Goal: Transaction & Acquisition: Purchase product/service

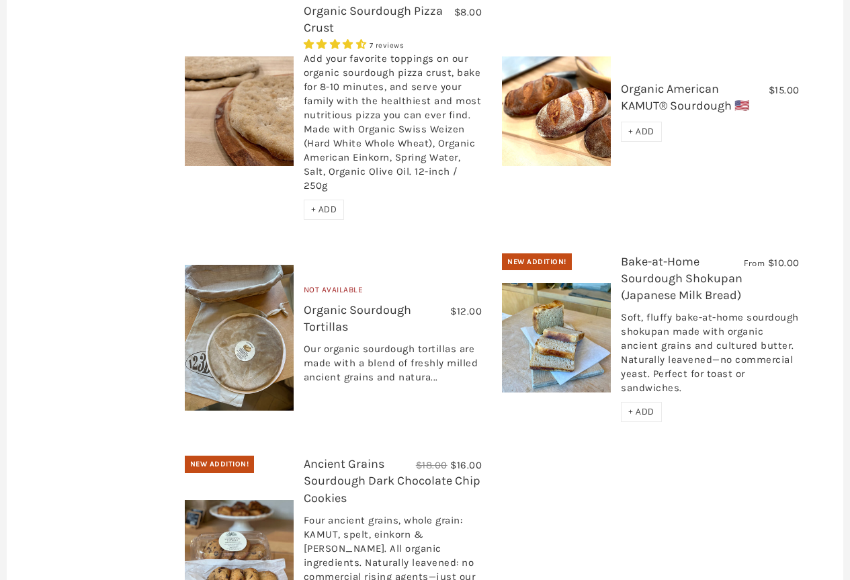
scroll to position [1344, 0]
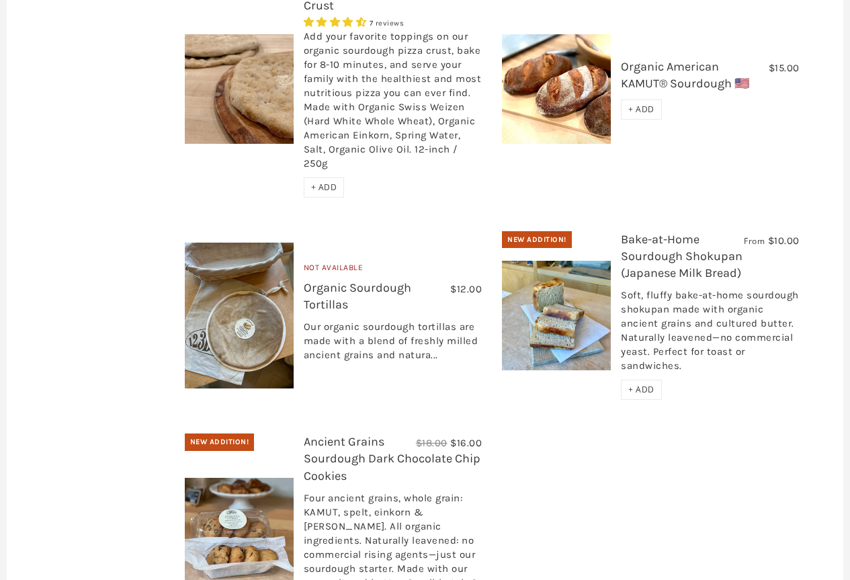
click at [650, 232] on link "Bake-at-Home Sourdough Shokupan (Japanese Milk Bread)" at bounding box center [682, 256] width 122 height 48
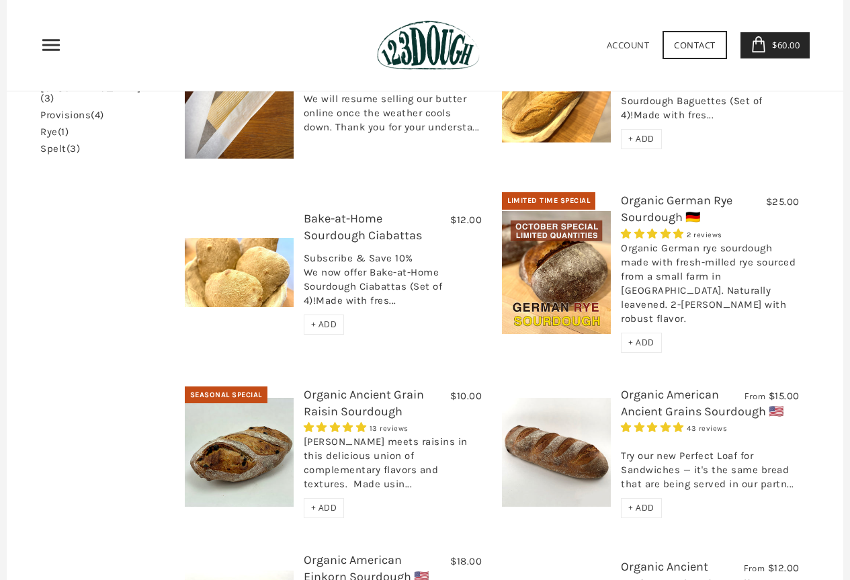
scroll to position [336, 0]
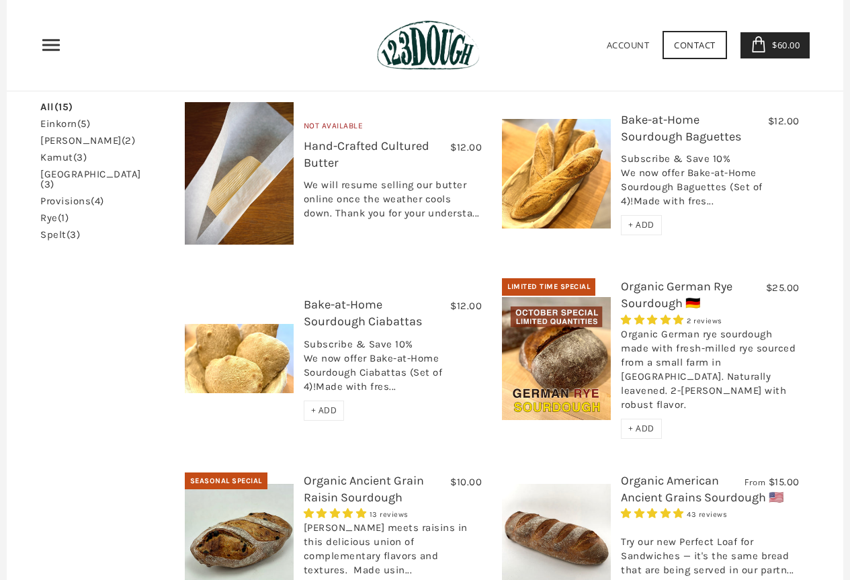
click at [531, 320] on img at bounding box center [556, 358] width 109 height 123
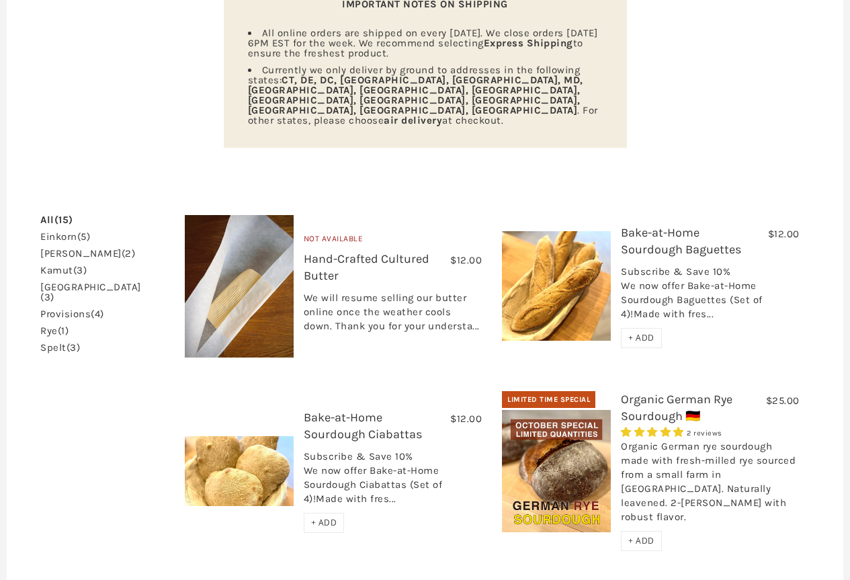
scroll to position [67, 0]
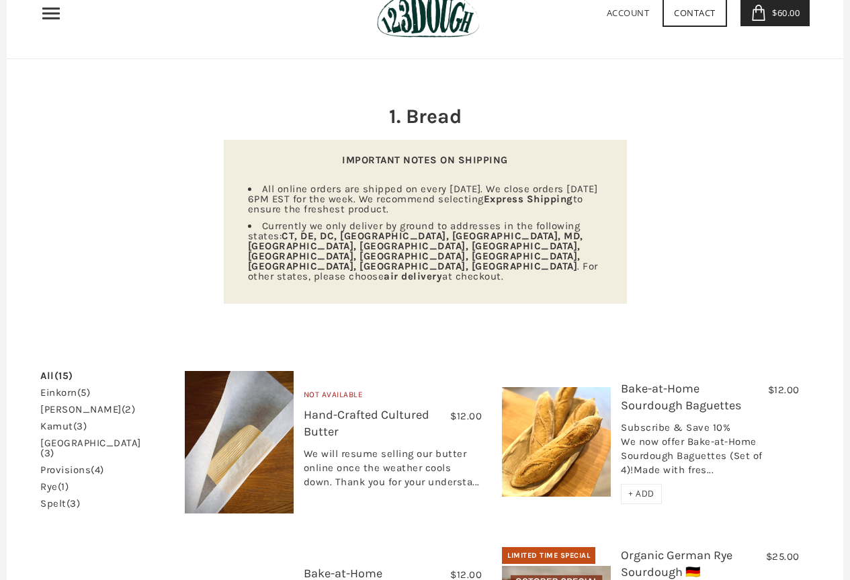
click at [787, 3] on link "$60.00 3" at bounding box center [776, 13] width 70 height 26
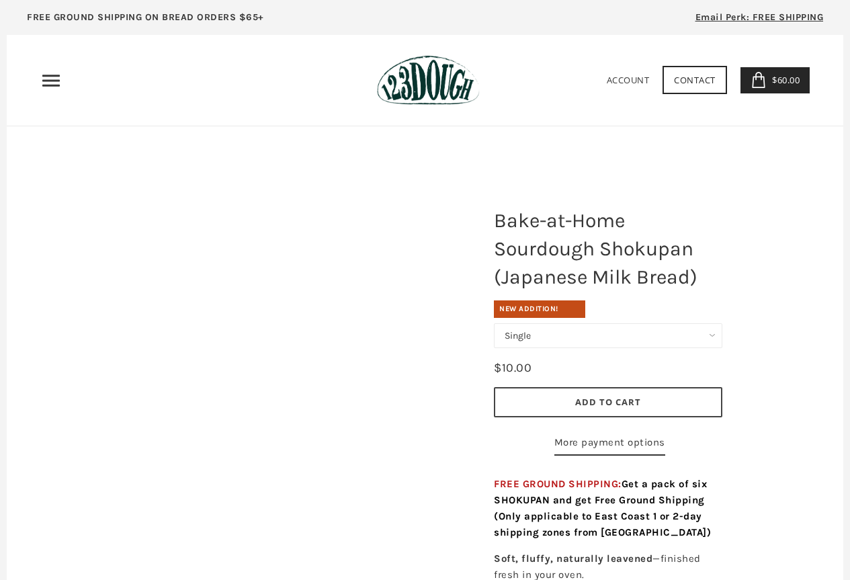
click at [705, 343] on select "Single Set of 6" at bounding box center [608, 335] width 228 height 25
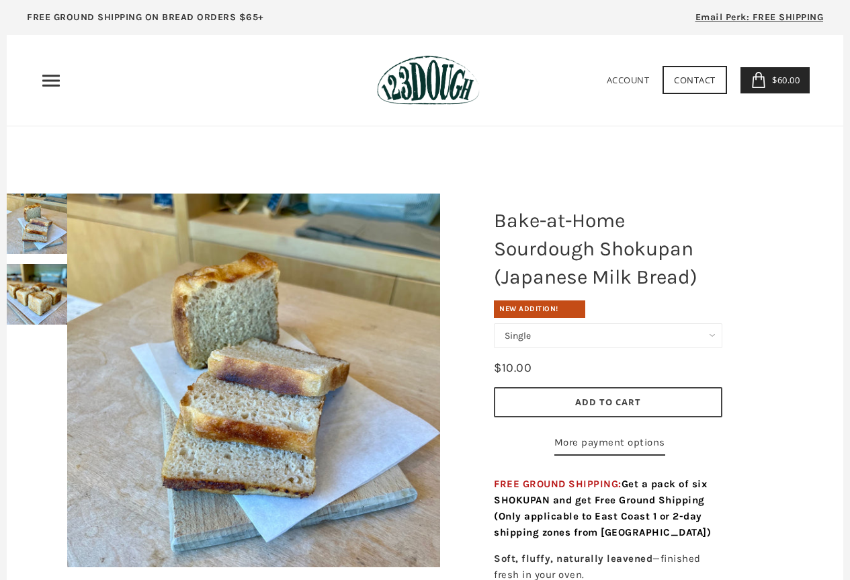
click at [706, 341] on select "Single Set of 6" at bounding box center [608, 335] width 228 height 25
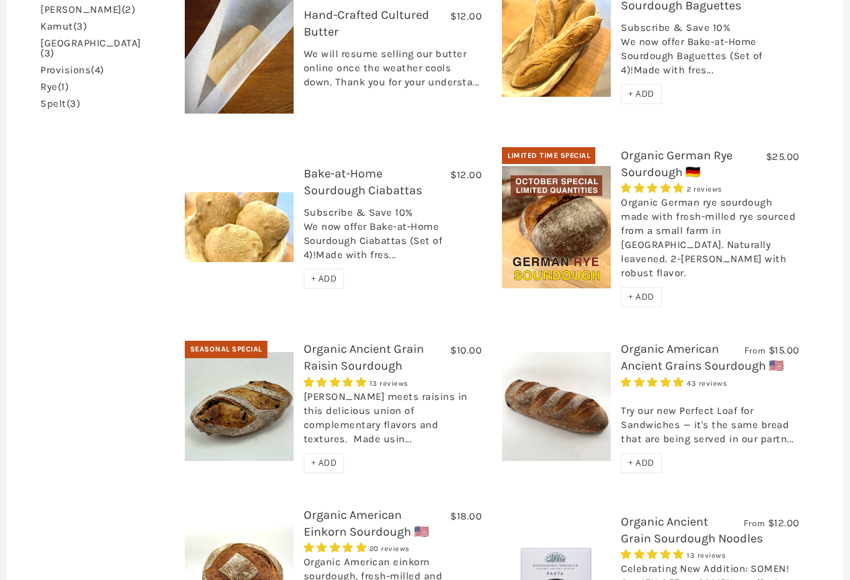
scroll to position [470, 0]
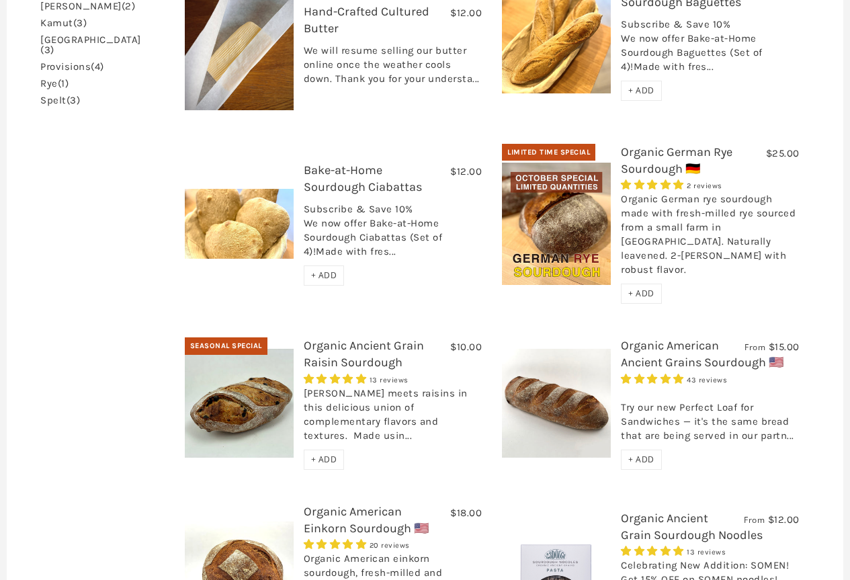
click at [661, 338] on link "Organic American Ancient Grains Sourdough 🇺🇸" at bounding box center [702, 354] width 163 height 32
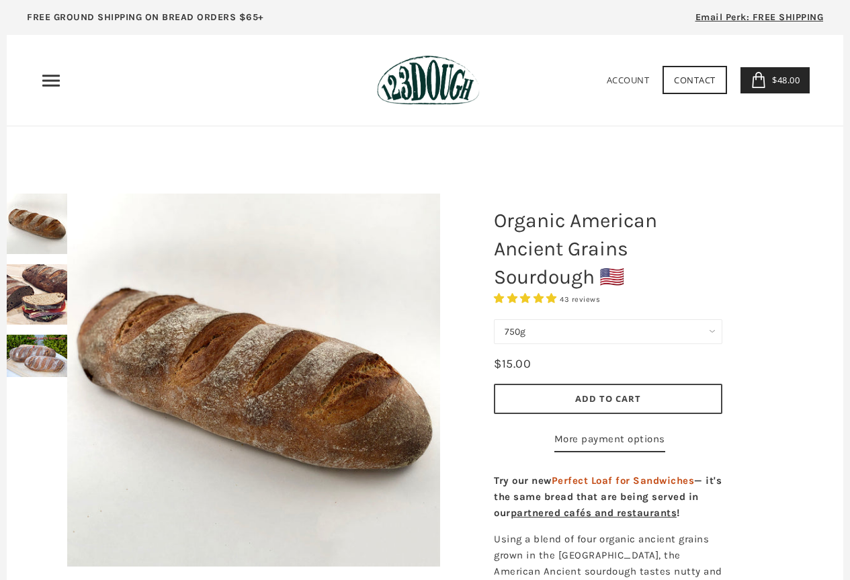
click at [601, 398] on span "Add to Cart" at bounding box center [608, 398] width 66 height 12
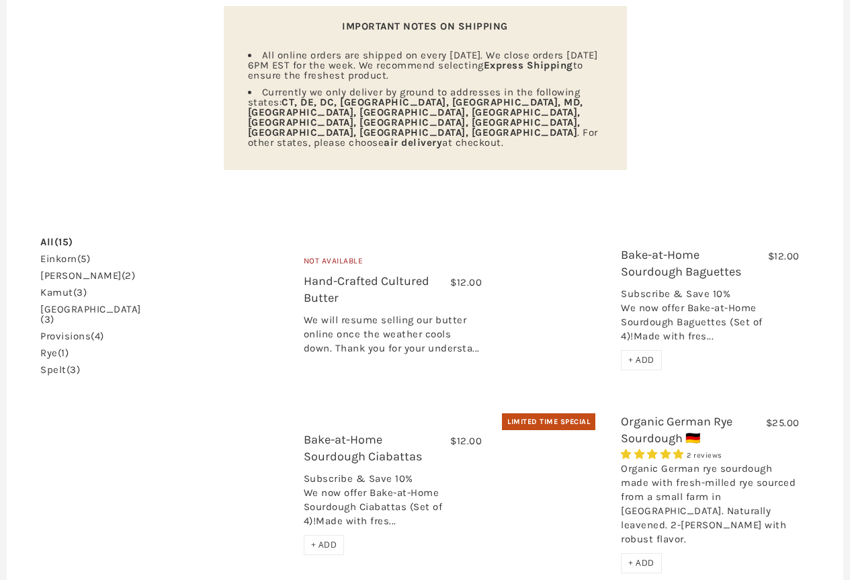
scroll to position [202, 0]
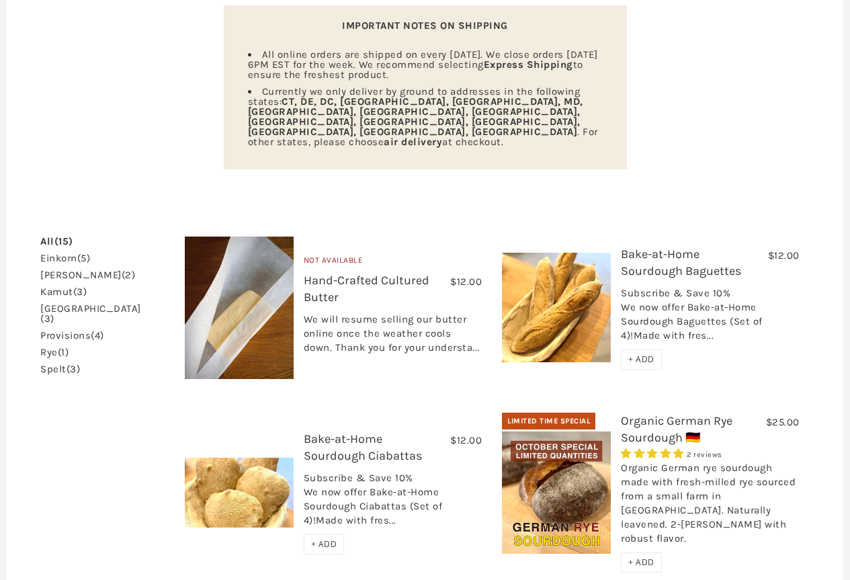
click at [676, 413] on h3 "Organic German Rye Sourdough 🇩🇪" at bounding box center [710, 433] width 179 height 40
click at [678, 413] on link "Organic German Rye Sourdough 🇩🇪" at bounding box center [677, 429] width 112 height 32
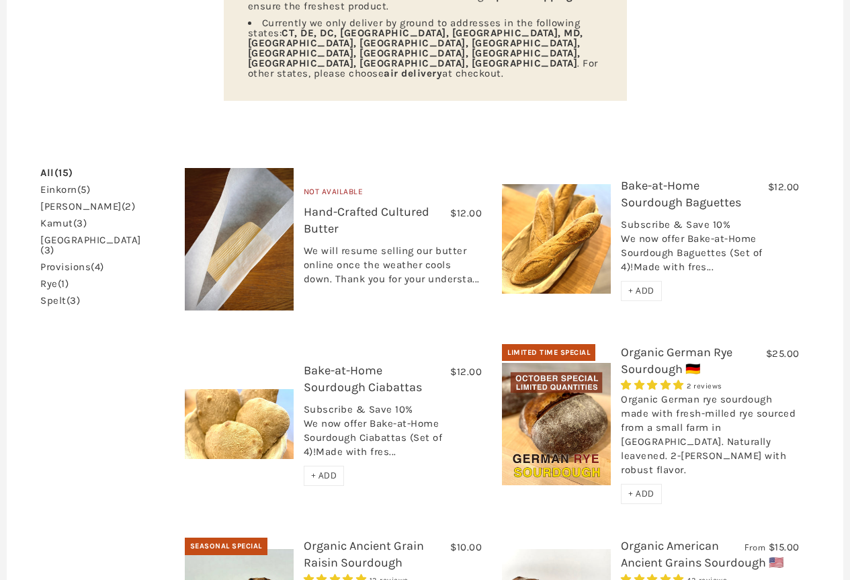
scroll to position [403, 0]
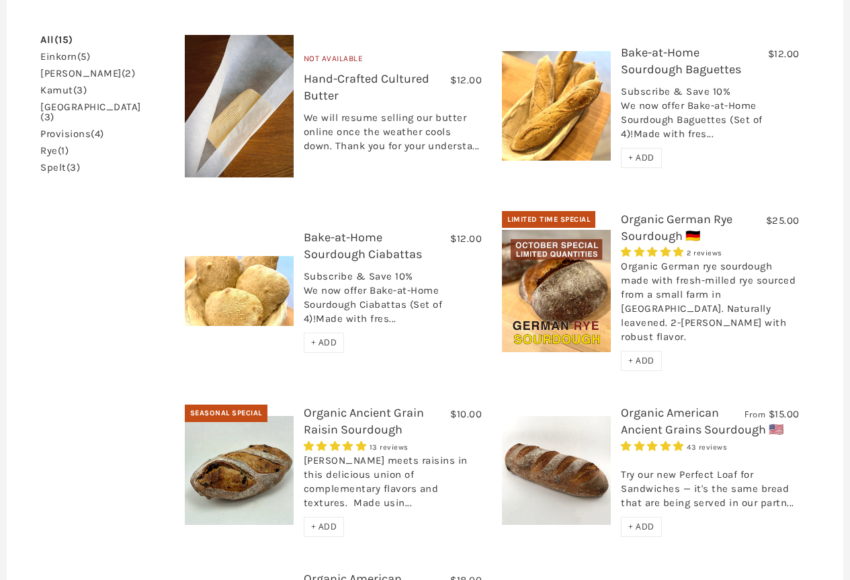
click at [653, 405] on link "Organic American Ancient Grains Sourdough 🇺🇸" at bounding box center [702, 421] width 163 height 32
click at [679, 212] on link "Organic German Rye Sourdough 🇩🇪" at bounding box center [677, 228] width 112 height 32
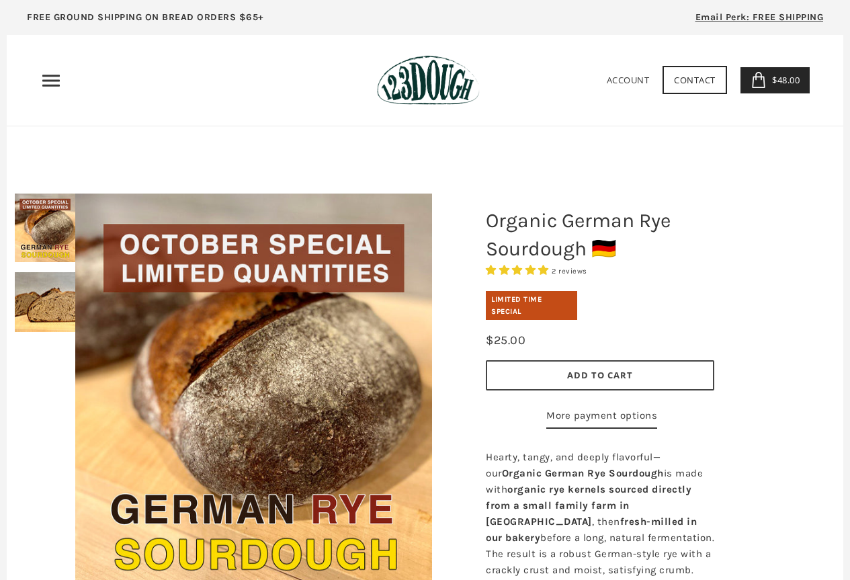
click at [63, 303] on div at bounding box center [254, 395] width 425 height 470
click at [60, 308] on div at bounding box center [254, 395] width 425 height 470
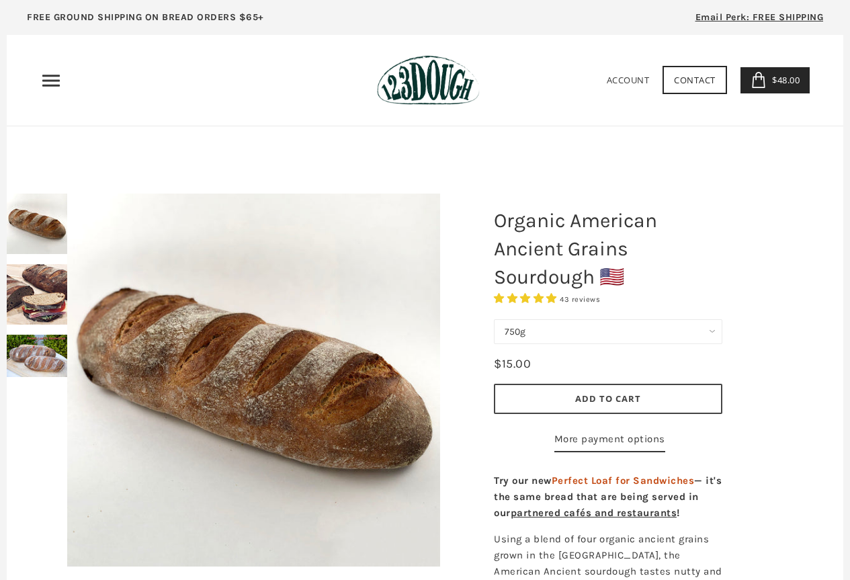
click at [583, 325] on select "750g Perfect Loaf for Sandwiches (Whole, 1500g) Perfect Loaf for Sandwiches (Ha…" at bounding box center [608, 331] width 228 height 25
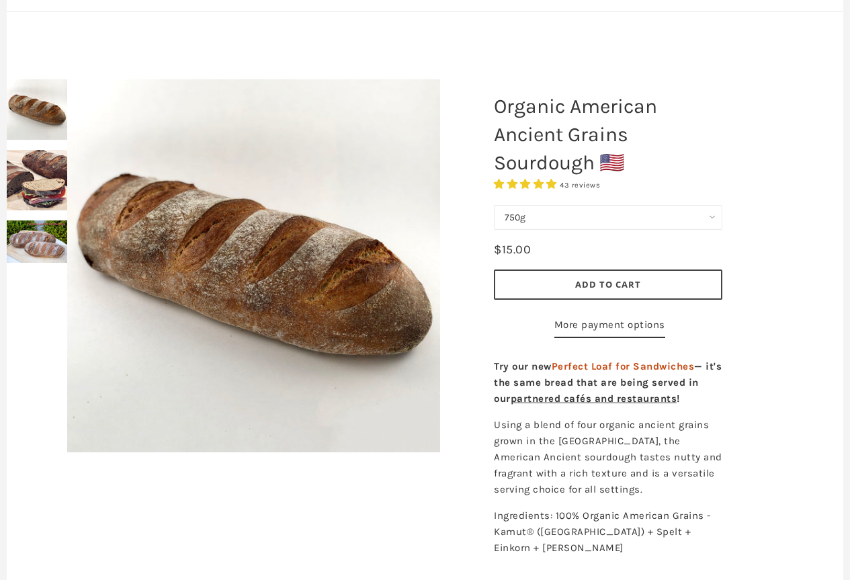
scroll to position [134, 0]
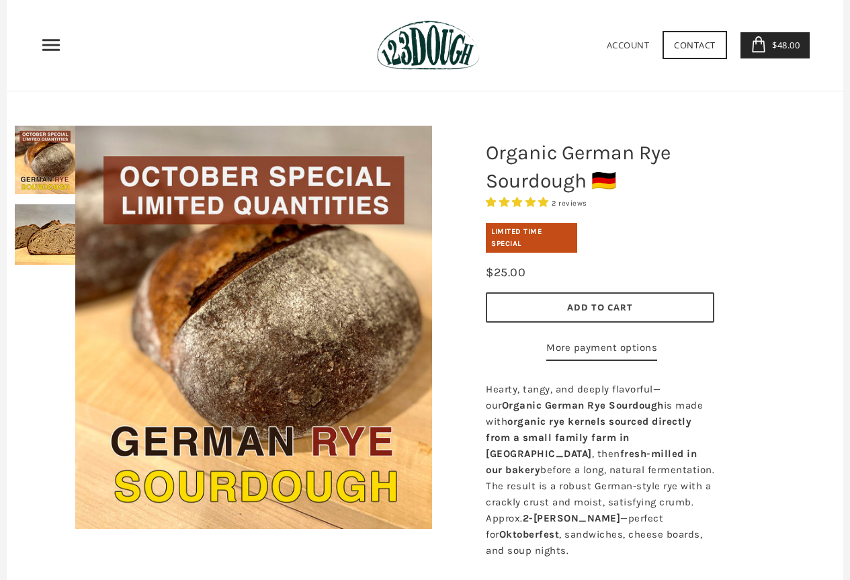
scroll to position [67, 0]
click at [652, 306] on button "Add to Cart" at bounding box center [600, 308] width 228 height 30
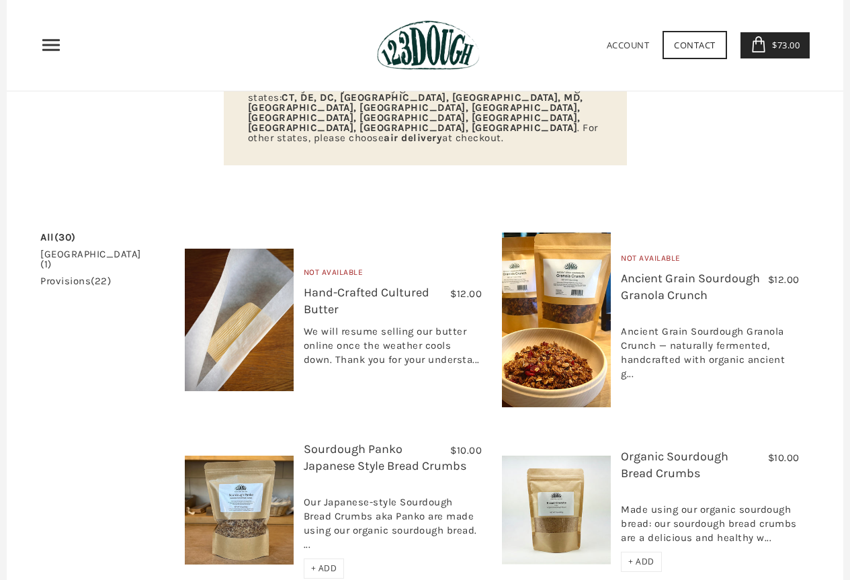
scroll to position [202, 0]
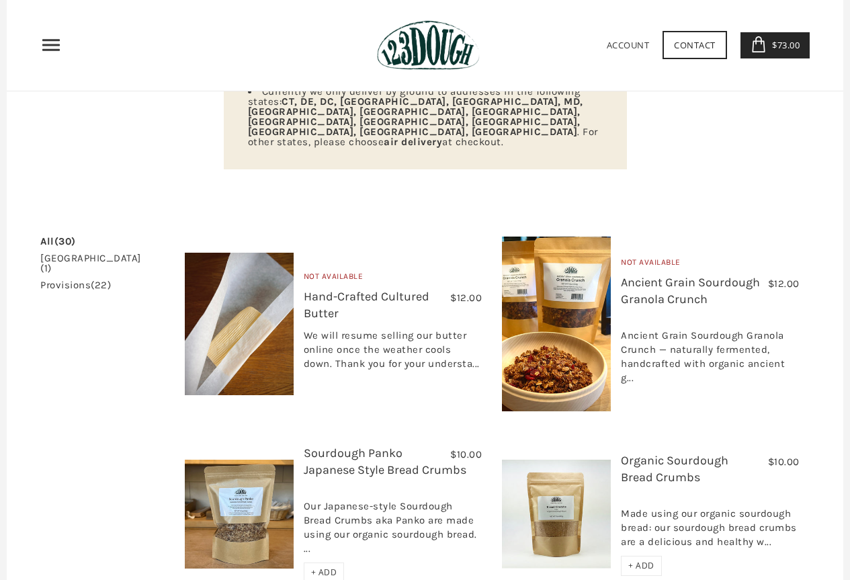
click at [788, 47] on span "$73.00" at bounding box center [784, 45] width 31 height 12
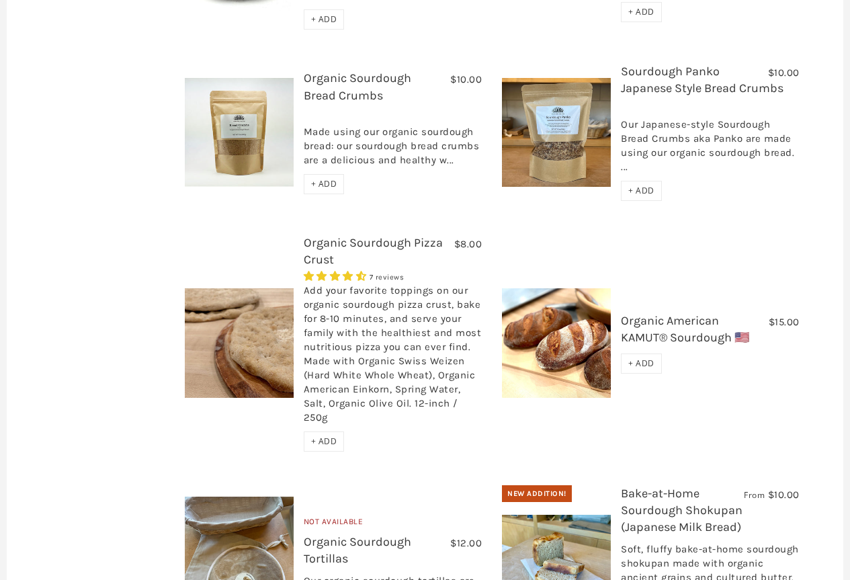
scroll to position [1210, 0]
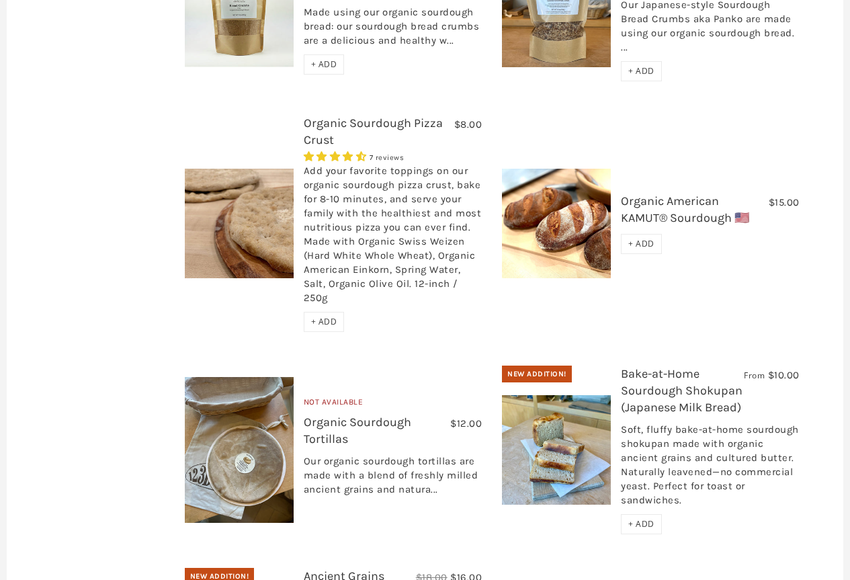
click at [668, 366] on link "Bake-at-Home Sourdough Shokupan (Japanese Milk Bread)" at bounding box center [682, 390] width 122 height 48
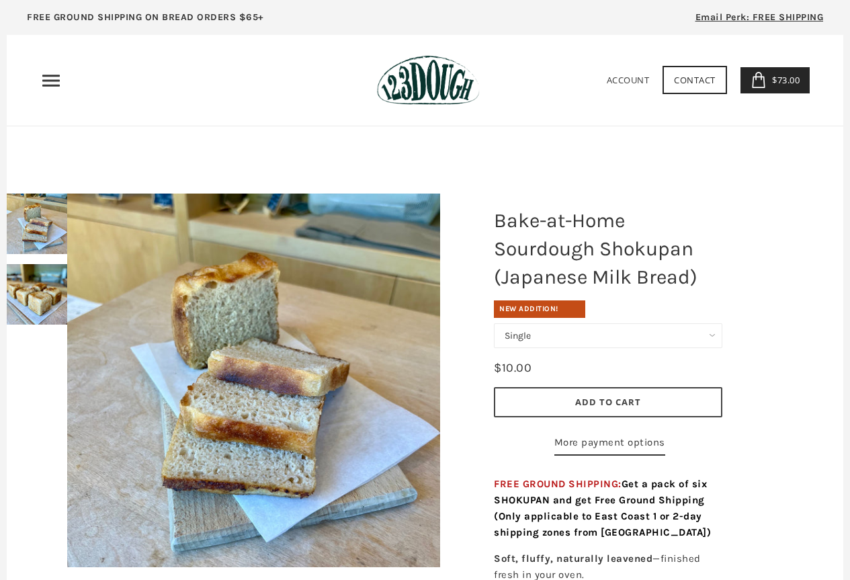
click at [56, 83] on icon "Primary" at bounding box center [51, 81] width 22 height 22
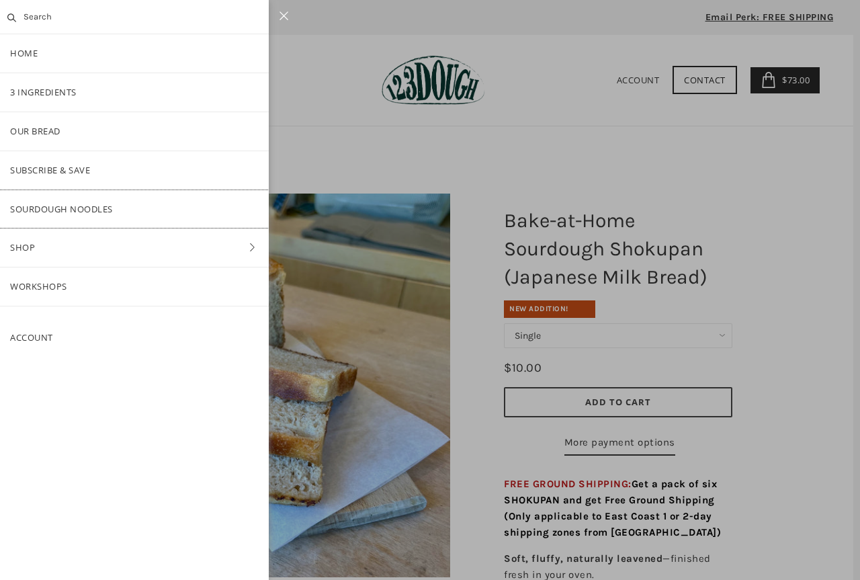
click at [130, 214] on link "SOURDOUGH NOODLES" at bounding box center [134, 209] width 269 height 38
click at [69, 241] on link "Shop" at bounding box center [134, 247] width 269 height 38
click at [786, 73] on div at bounding box center [430, 290] width 860 height 580
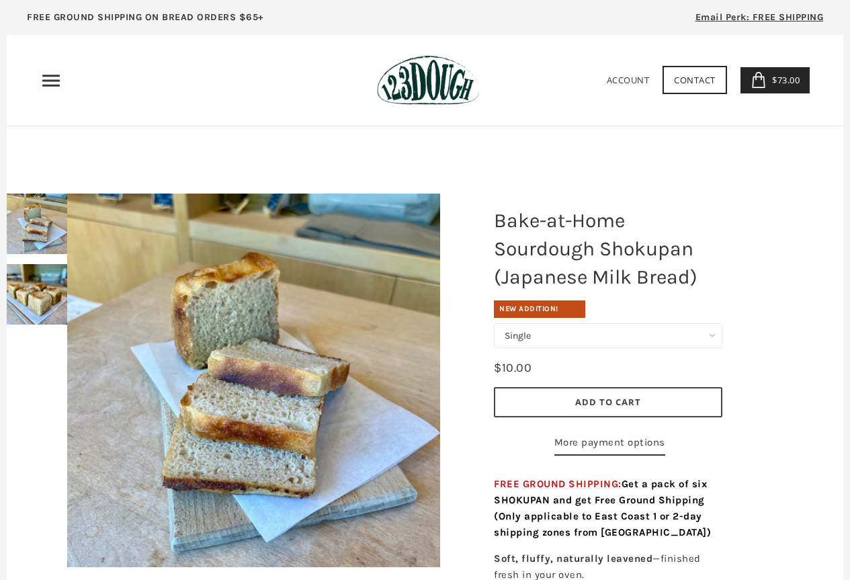
click at [776, 81] on span "$73.00" at bounding box center [784, 80] width 31 height 12
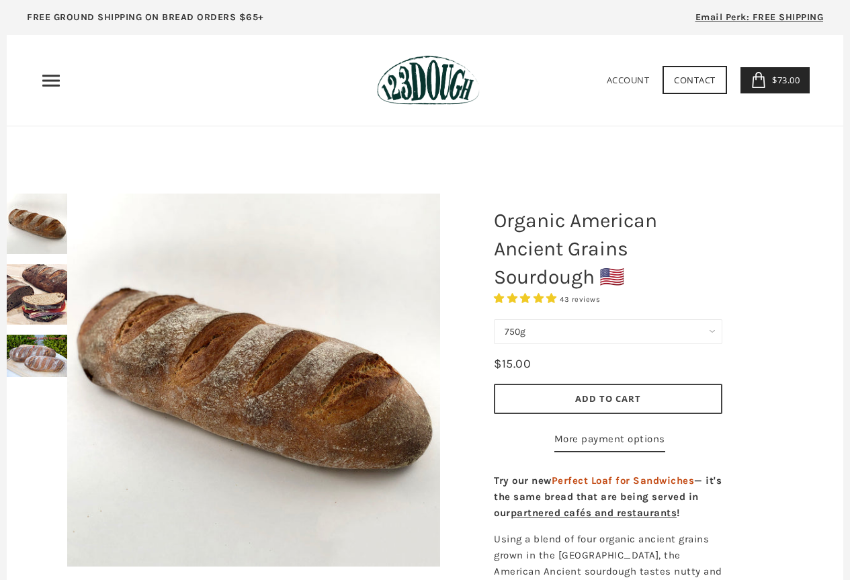
click at [582, 328] on select "750g Perfect Loaf for Sandwiches (Whole, 1500g) Perfect Loaf for Sandwiches (Ha…" at bounding box center [608, 331] width 228 height 25
select select "Perfect Loaf for Sandwiches (Whole, 1500g)"
click at [494, 319] on select "750g Perfect Loaf for Sandwiches (Whole, 1500g) Perfect Loaf for Sandwiches (Ha…" at bounding box center [608, 331] width 228 height 25
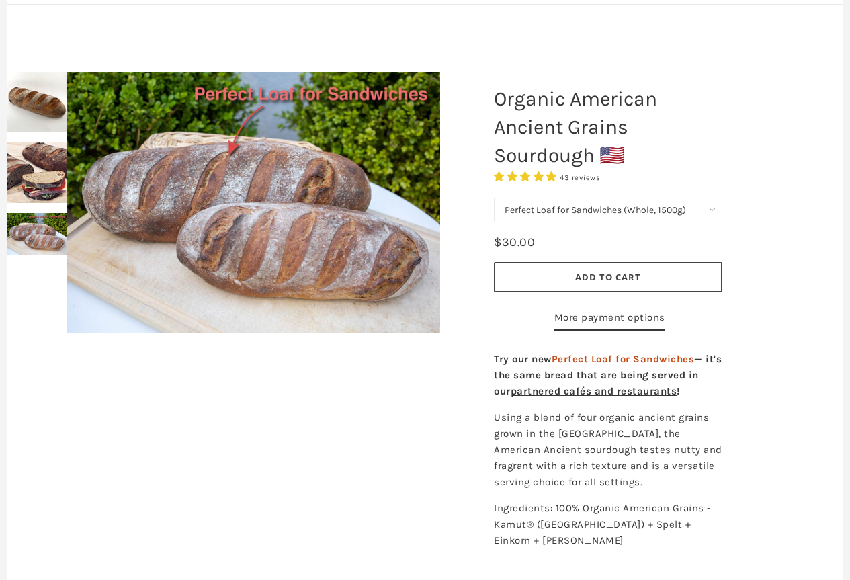
scroll to position [134, 0]
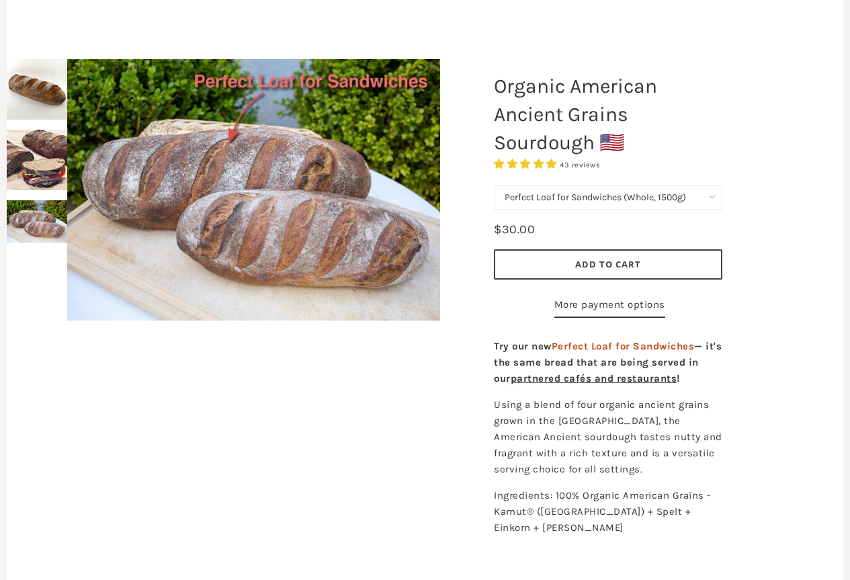
click at [653, 262] on button "Add to Cart" at bounding box center [608, 264] width 228 height 30
